Goal: Communication & Community: Answer question/provide support

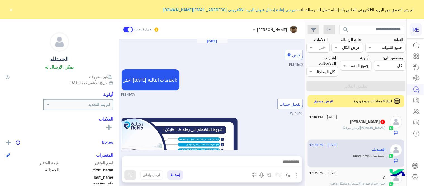
scroll to position [357, 0]
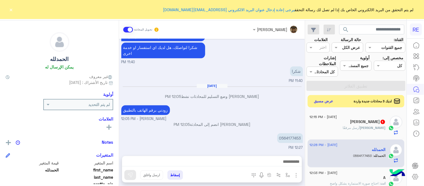
click at [227, 132] on div "0564177453 12:27 PM" at bounding box center [212, 141] width 182 height 19
click at [289, 136] on p "0564177453" at bounding box center [290, 138] width 26 height 10
copy p "0564177453"
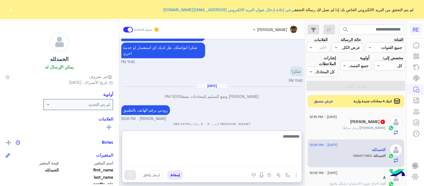
click at [223, 160] on textarea at bounding box center [212, 150] width 180 height 34
type textarea "**********"
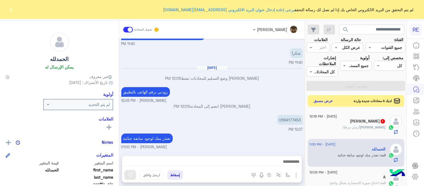
scroll to position [375, 0]
click at [323, 101] on button "عرض مسبق" at bounding box center [323, 101] width 23 height 8
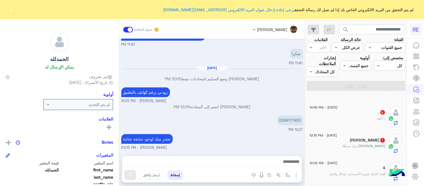
scroll to position [137, 0]
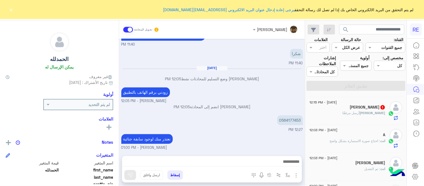
click at [347, 112] on div "[PERSON_NAME] مرفقًا" at bounding box center [347, 115] width 76 height 10
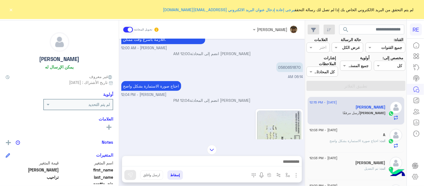
scroll to position [120, 0]
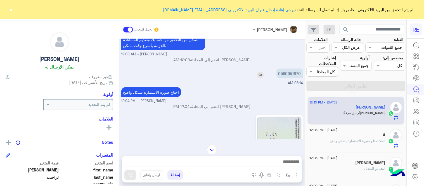
click at [292, 69] on p "0560651870" at bounding box center [289, 73] width 27 height 10
copy p "0560651870"
click at [271, 121] on img at bounding box center [279, 150] width 44 height 68
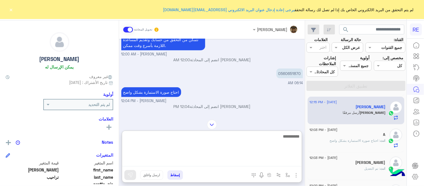
click at [210, 161] on textarea at bounding box center [212, 150] width 180 height 34
type textarea "**********"
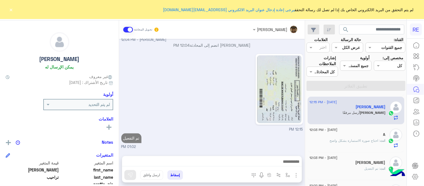
scroll to position [180, 0]
click at [210, 116] on div "[DATE] تم تسجيل السيارة 08:59 PM اهلا بك عزيزنا الكابتن، سيتم مراجعة حسابك وابل…" at bounding box center [212, 94] width 186 height 111
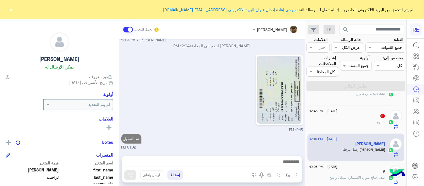
scroll to position [97, 0]
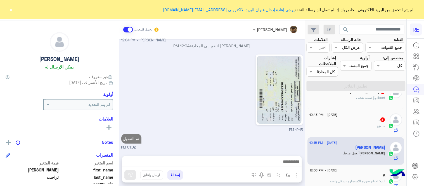
click at [342, 118] on div ". 8" at bounding box center [347, 120] width 76 height 6
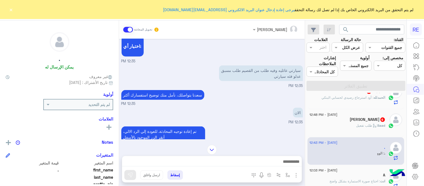
scroll to position [63, 0]
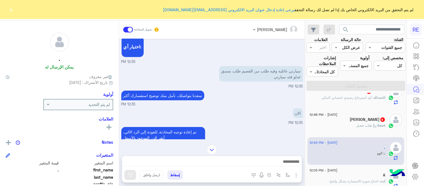
click at [9, 9] on button "×" at bounding box center [11, 10] width 6 height 6
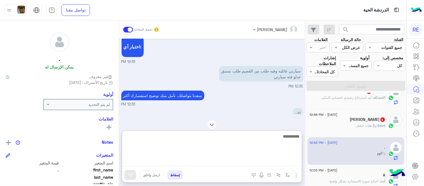
click at [190, 160] on textarea at bounding box center [212, 150] width 180 height 34
type textarea "**********"
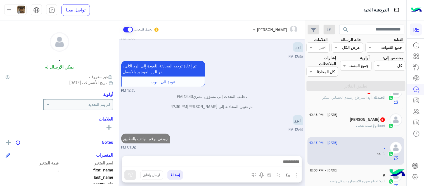
scroll to position [129, 0]
click at [278, 114] on div "[DATE] اختر [DATE] الخدمات التالية: 12:35 PM الملاحظات والشكاوى 12:35 PM اختيار…" at bounding box center [212, 94] width 186 height 111
click at [352, 123] on div "Saad : طلب تفعيل" at bounding box center [347, 128] width 76 height 10
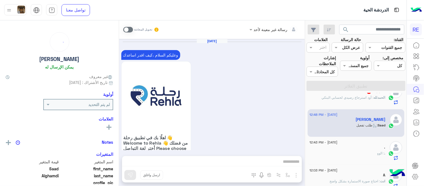
scroll to position [519, 0]
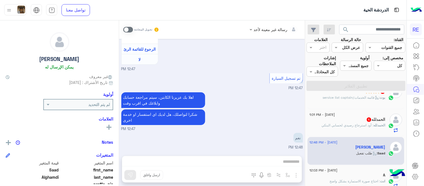
click at [126, 28] on span at bounding box center [128, 30] width 10 height 6
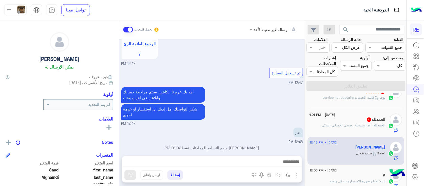
scroll to position [530, 0]
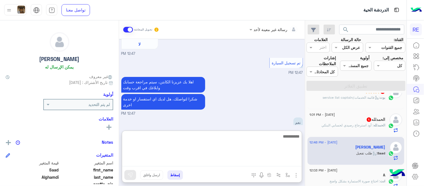
click at [230, 160] on textarea at bounding box center [212, 150] width 180 height 34
type textarea "**********"
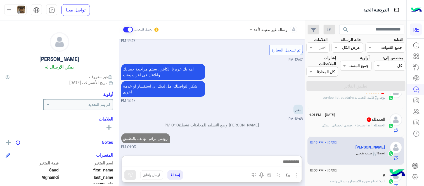
click at [278, 120] on div "[DATE] وعليكم السلام ،كيف اقدر اساعدك اهلًا بك في تطبيق رحلة 👋 Welcome to Rehla…" at bounding box center [212, 94] width 186 height 111
click at [345, 128] on div "ال[PERSON_NAME] : أود استرجاع رصيدي لحسابي البنكي" at bounding box center [347, 128] width 76 height 10
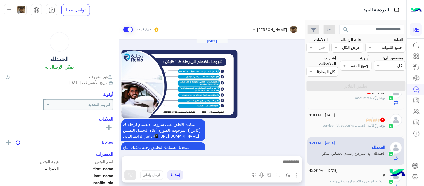
scroll to position [326, 0]
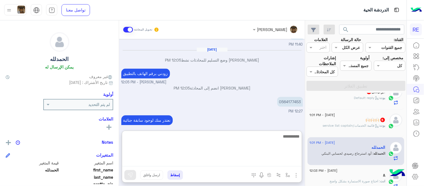
click at [284, 166] on textarea at bounding box center [212, 150] width 180 height 34
type textarea "**********"
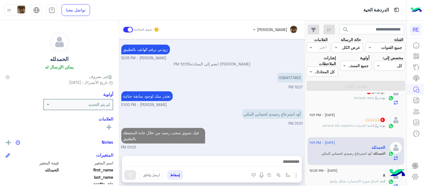
scroll to position [350, 0]
click at [281, 75] on div "[DATE] يمكنك الاطلاع على شروط الانضمام لرحلة ك (كابتن ) الموجودة بالصورة أعلاه،…" at bounding box center [212, 94] width 186 height 111
click at [293, 79] on p "0564177453" at bounding box center [290, 78] width 26 height 10
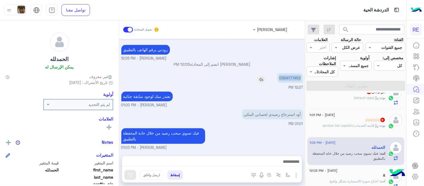
click at [293, 79] on p "0564177453" at bounding box center [290, 78] width 26 height 10
copy p "0564177453"
click at [275, 139] on div "فيك تسوي سحب رصيد من خلال خانة المحفظة بالتطبيق [PERSON_NAME] - 01:03 PM" at bounding box center [212, 139] width 182 height 24
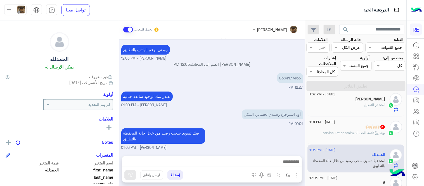
scroll to position [119, 0]
click at [345, 134] on p "بوت : قائمة الخدمات/service list captain" at bounding box center [354, 131] width 63 height 5
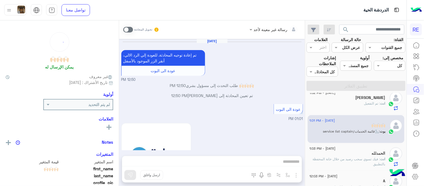
scroll to position [248, 0]
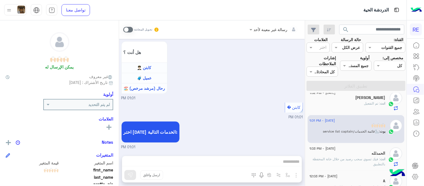
click at [130, 29] on span at bounding box center [128, 30] width 10 height 6
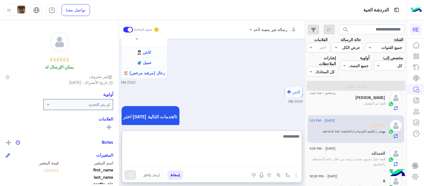
click at [210, 161] on textarea at bounding box center [212, 150] width 180 height 34
type textarea "**********"
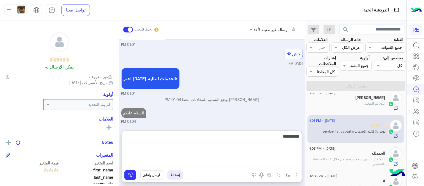
scroll to position [311, 0]
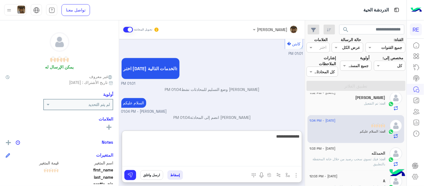
type textarea "**********"
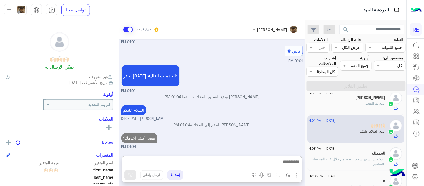
click at [255, 105] on div "[DATE] تم إعادة توجيه المحادثة. للعودة إلي الرد الالي، أنقر الزر الموجود بالأسف…" at bounding box center [212, 94] width 186 height 111
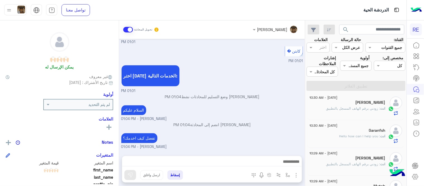
scroll to position [322, 0]
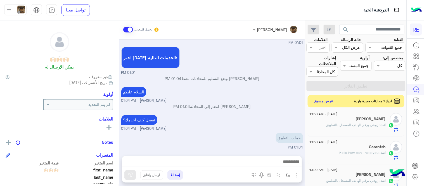
click at [314, 39] on label "العلامات" at bounding box center [320, 40] width 13 height 6
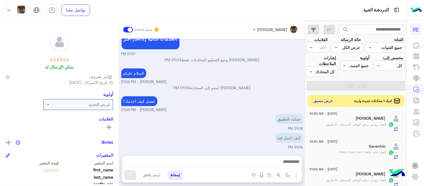
click at [321, 101] on button "عرض مسبق" at bounding box center [323, 101] width 23 height 8
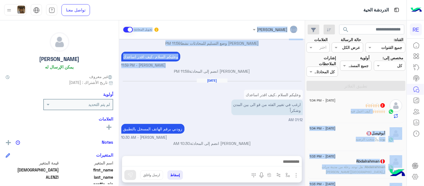
drag, startPoint x: 308, startPoint y: 106, endPoint x: 299, endPoint y: 71, distance: 35.8
click at [299, 71] on mat-drawer-container "search القناة: القناه جميع القنوات حالة الرسالة القناه عرض الكل العلامات اختر م…" at bounding box center [203, 104] width 406 height 168
click at [277, 63] on small "[PERSON_NAME] - 11:59 PM" at bounding box center [212, 65] width 182 height 5
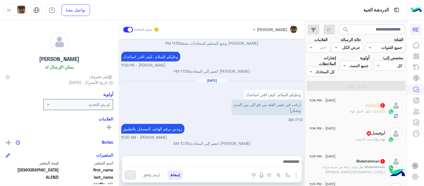
click at [344, 115] on div "🙌🏻🙌🏻🙌🏻 : كيف اعمل فيه" at bounding box center [347, 114] width 76 height 10
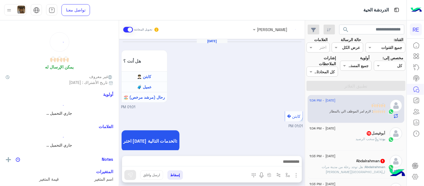
scroll to position [120, 0]
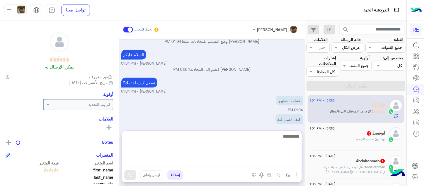
click at [253, 161] on textarea at bounding box center [212, 150] width 180 height 34
type textarea "**********"
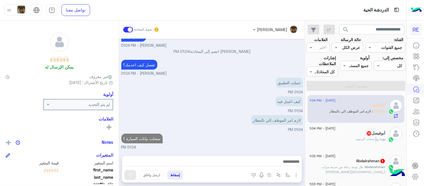
scroll to position [151, 0]
click at [335, 129] on span "[DATE] - 1:04 PM" at bounding box center [322, 128] width 26 height 5
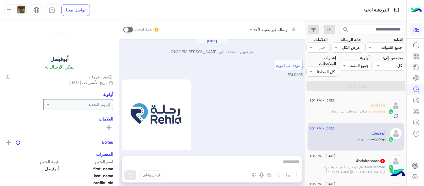
scroll to position [367, 0]
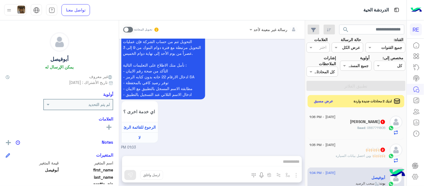
click at [272, 101] on div "عزيزي الكابتن بخصوص طلبات سحب الرصيد من المحفظة حيث نبذل قصارى جهدنا لإجراء الت…" at bounding box center [212, 78] width 182 height 144
click at [335, 153] on div "🙌🏻🙌🏻🙌🏻 : وين احصل بيانات السياره" at bounding box center [347, 158] width 76 height 10
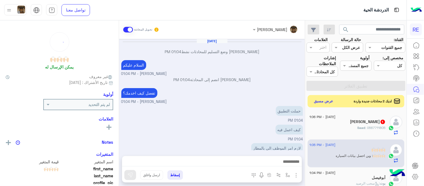
scroll to position [65, 0]
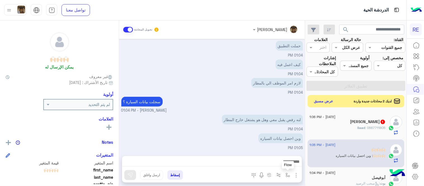
click at [288, 176] on img "button" at bounding box center [287, 175] width 4 height 4
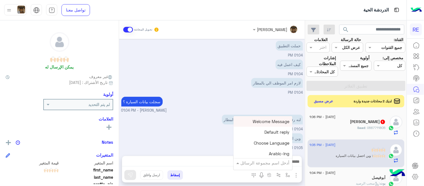
click at [264, 163] on input "text" at bounding box center [271, 162] width 38 height 6
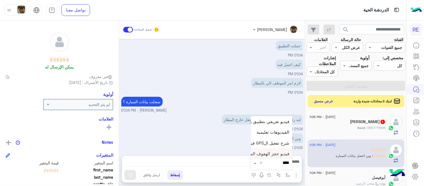
type input "*****"
click at [276, 153] on span "فيديو تسجيل سيارة" at bounding box center [272, 152] width 34 height 5
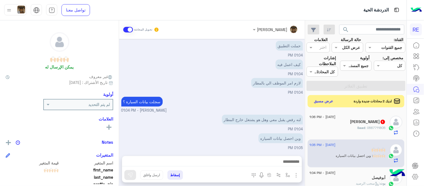
type textarea "**********"
click at [128, 173] on img at bounding box center [130, 175] width 6 height 6
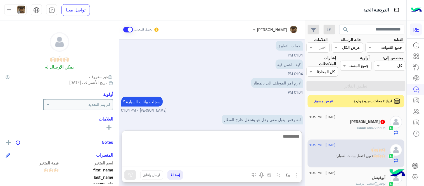
click at [254, 162] on textarea at bounding box center [212, 150] width 180 height 34
type textarea "**********"
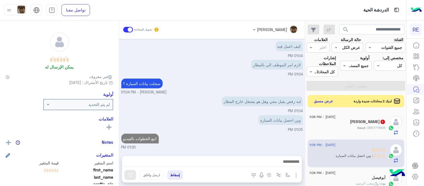
scroll to position [98, 0]
click at [362, 118] on div "[DATE] - 1:06 PM" at bounding box center [347, 118] width 76 height 4
